Goal: Task Accomplishment & Management: Manage account settings

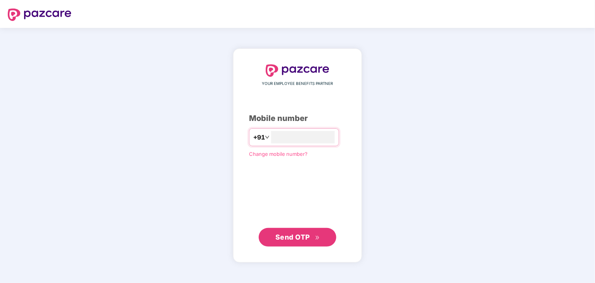
type input "**********"
click at [292, 234] on span "Send OTP" at bounding box center [292, 237] width 35 height 8
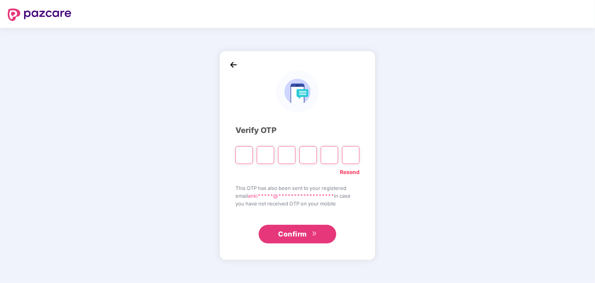
type input "*"
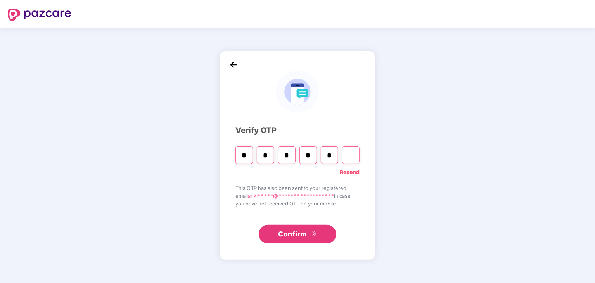
type input "*"
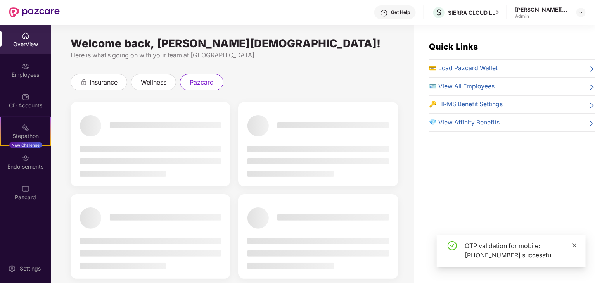
click at [574, 245] on icon "close" at bounding box center [574, 245] width 4 height 4
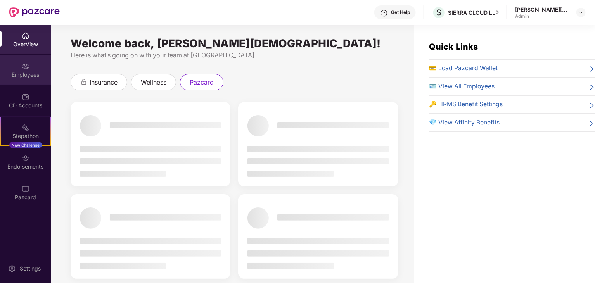
click at [23, 78] on div "Employees" at bounding box center [25, 75] width 51 height 8
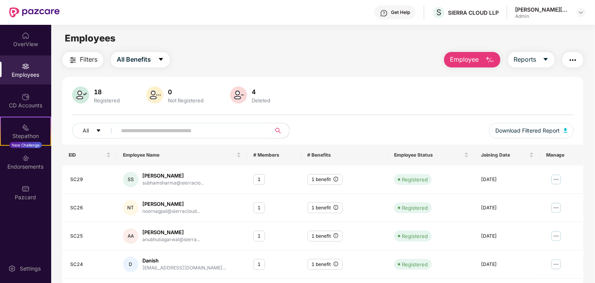
click at [578, 60] on button "button" at bounding box center [572, 60] width 21 height 16
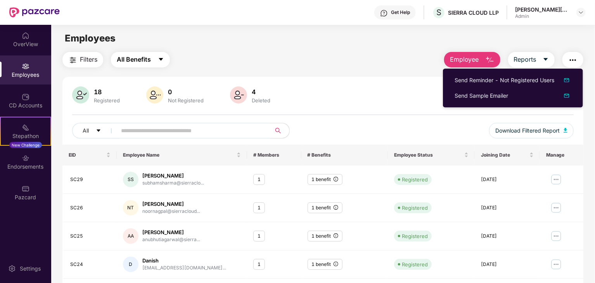
click at [140, 60] on span "All Benefits" at bounding box center [134, 60] width 34 height 10
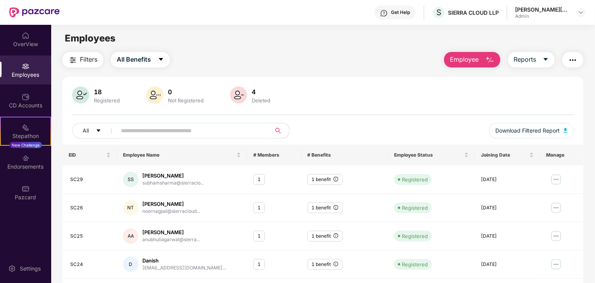
click at [274, 35] on div "Employees" at bounding box center [322, 38] width 543 height 15
click at [23, 192] on img at bounding box center [26, 189] width 8 height 8
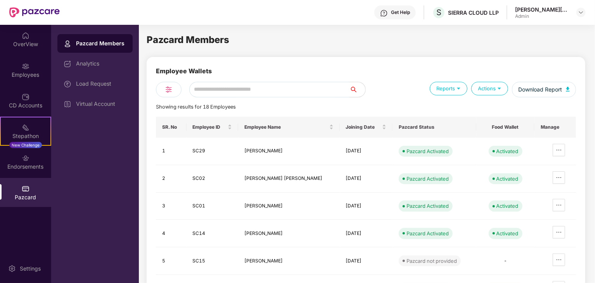
click at [491, 88] on div "Actions" at bounding box center [489, 89] width 37 height 14
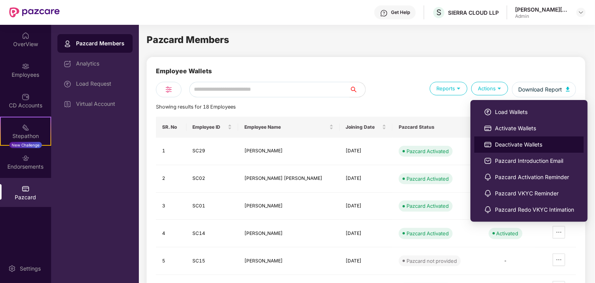
click at [495, 141] on span "Deactivate Wallets" at bounding box center [534, 144] width 79 height 9
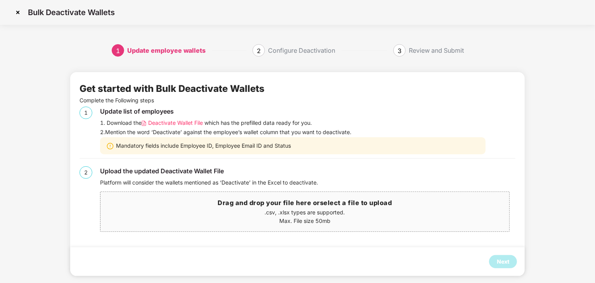
click at [174, 120] on span "Deactivate Wallet File" at bounding box center [175, 123] width 55 height 9
click at [395, 231] on div "Drag and drop your file here or select a file to upload .csv, .xlsx types are s…" at bounding box center [304, 212] width 409 height 40
click at [389, 217] on p "Max. File size 50mb" at bounding box center [304, 221] width 408 height 9
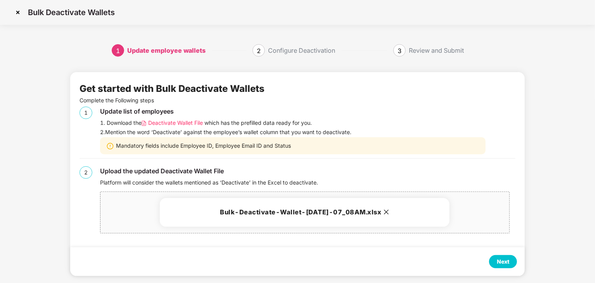
click at [511, 261] on div "Next" at bounding box center [503, 261] width 28 height 13
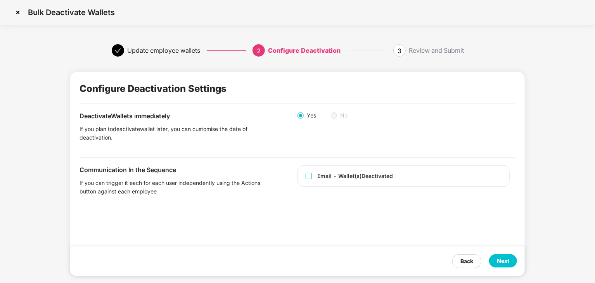
click at [500, 260] on div "Next" at bounding box center [503, 261] width 12 height 9
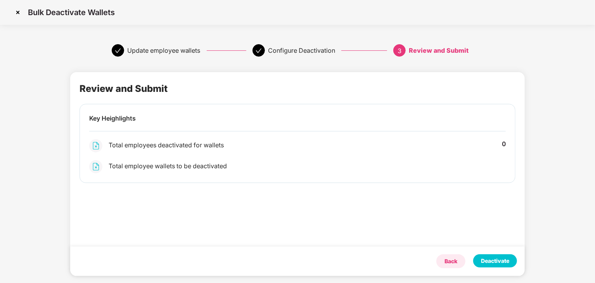
click at [448, 256] on div "Back" at bounding box center [450, 261] width 29 height 14
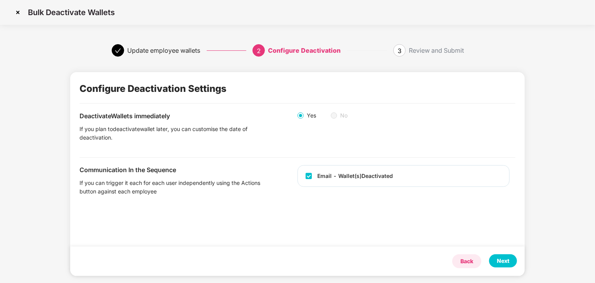
click at [467, 263] on div "Back" at bounding box center [466, 261] width 13 height 9
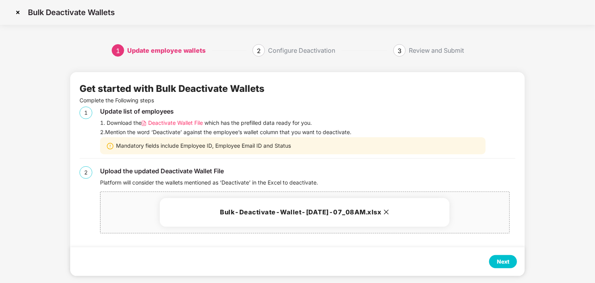
click at [389, 212] on icon "close" at bounding box center [386, 212] width 5 height 5
click at [498, 261] on div "Next" at bounding box center [503, 261] width 12 height 9
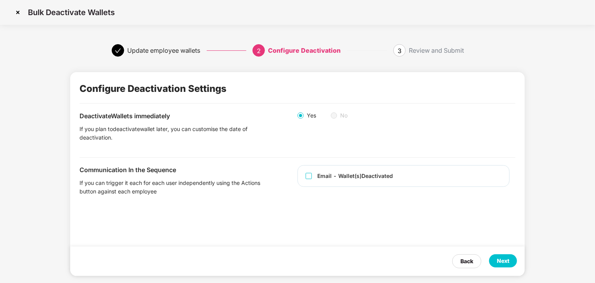
click at [514, 266] on div "Next" at bounding box center [503, 260] width 28 height 13
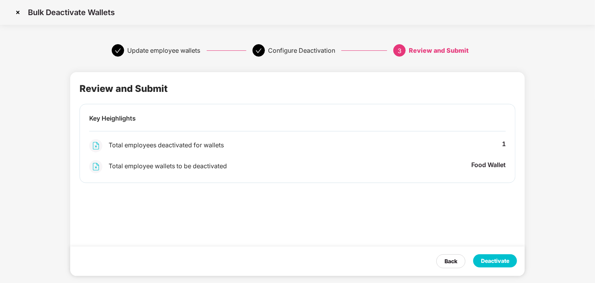
click at [505, 259] on div "Deactivate" at bounding box center [495, 261] width 28 height 9
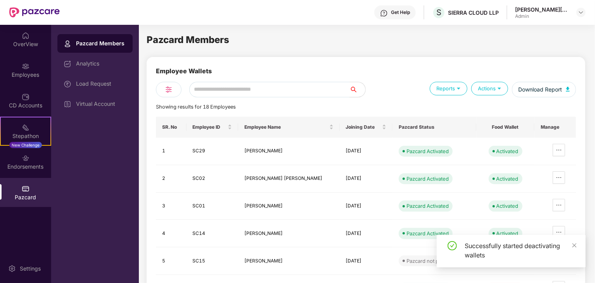
click at [563, 14] on div "Admin" at bounding box center [542, 16] width 54 height 6
click at [580, 14] on img at bounding box center [581, 12] width 6 height 6
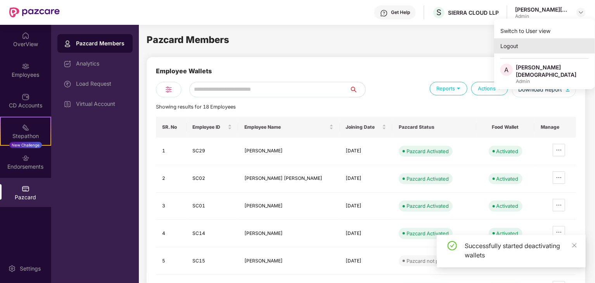
click at [512, 45] on div "Logout" at bounding box center [544, 45] width 101 height 15
